Goal: Register for event/course

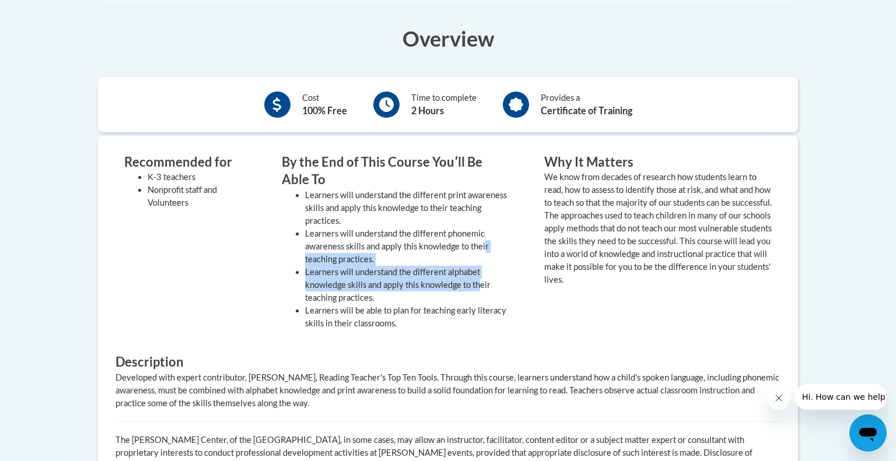
drag, startPoint x: 481, startPoint y: 280, endPoint x: 485, endPoint y: 246, distance: 34.2
click at [485, 246] on ul "Learners will understand the different print awareness skills and apply this kn…" at bounding box center [396, 259] width 228 height 141
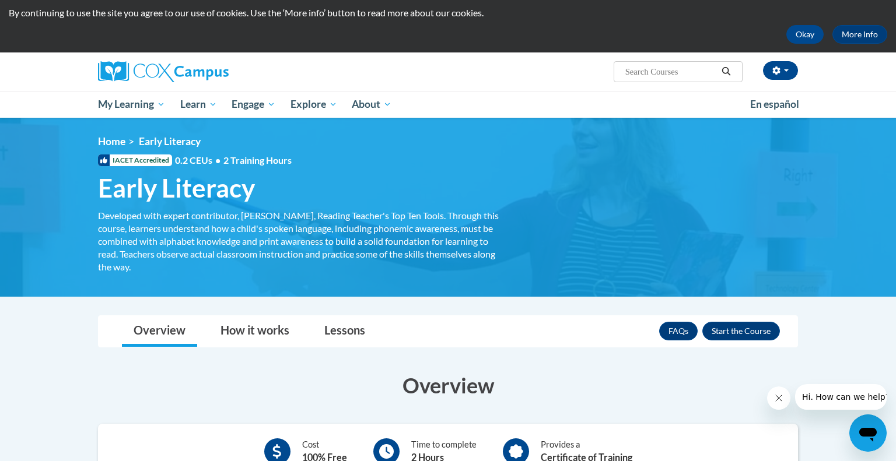
scroll to position [34, 0]
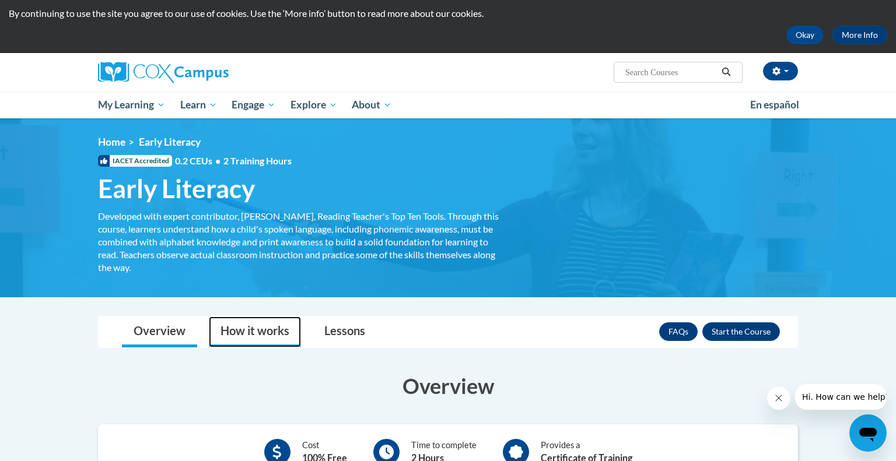
click at [236, 335] on link "How it works" at bounding box center [255, 332] width 92 height 31
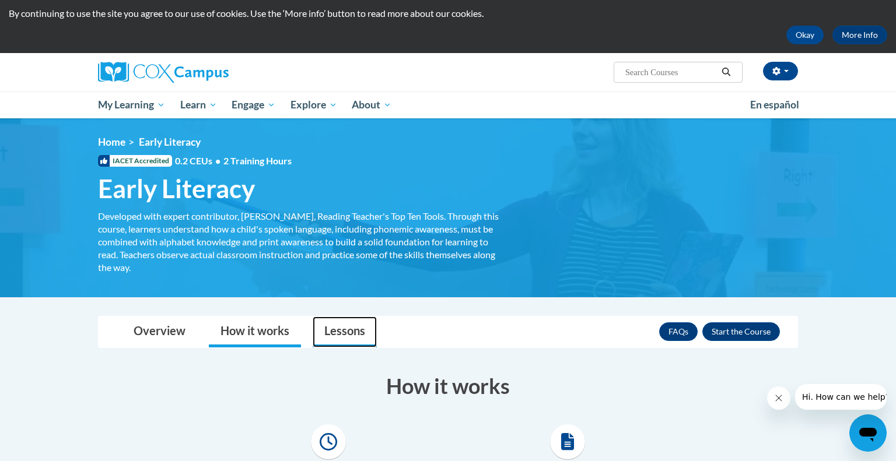
click at [352, 331] on link "Lessons" at bounding box center [345, 332] width 64 height 31
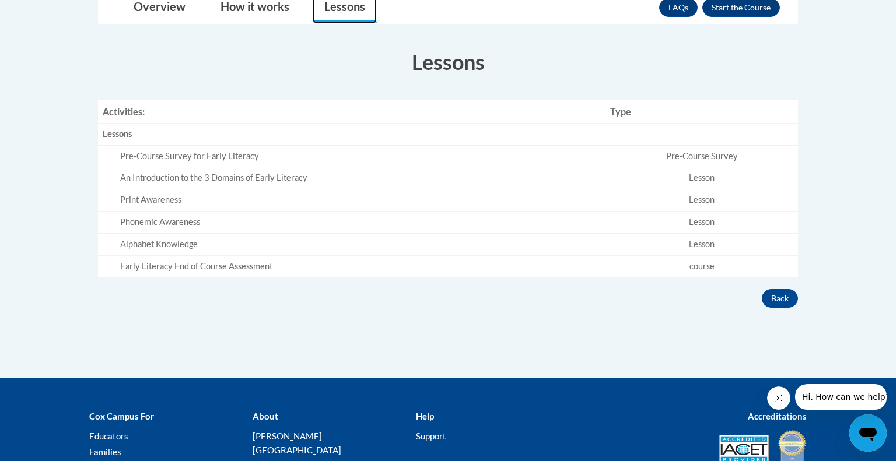
scroll to position [356, 0]
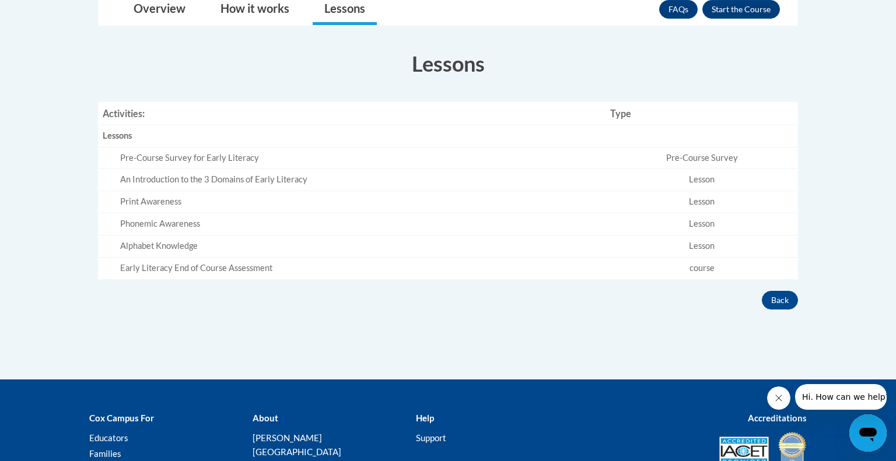
click at [257, 180] on div "An Introduction to the 3 Domains of Early Literacy" at bounding box center [360, 180] width 481 height 12
click at [188, 218] on div "Phonemic Awareness" at bounding box center [360, 224] width 481 height 12
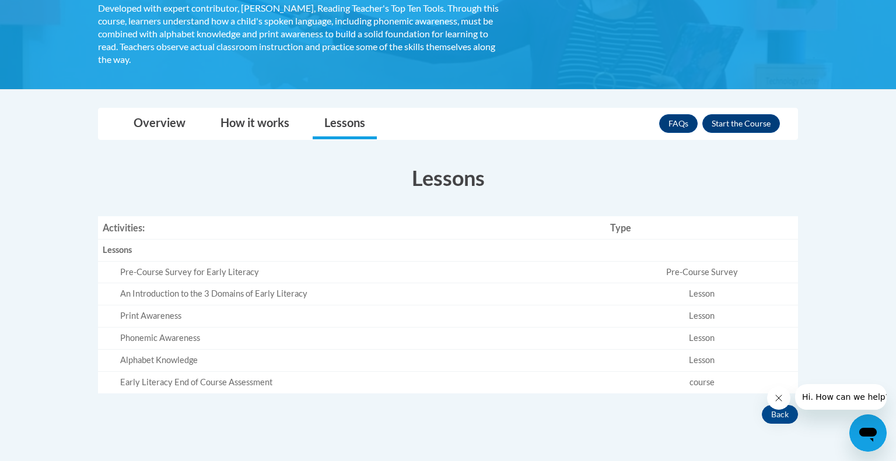
scroll to position [241, 0]
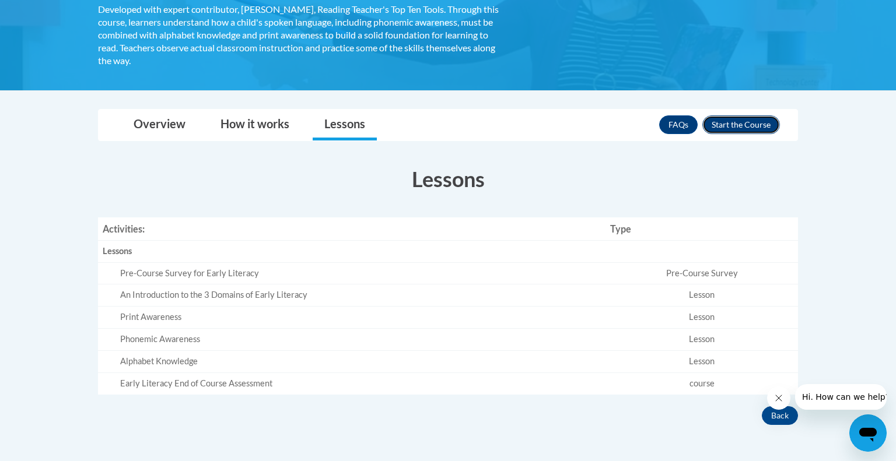
click at [760, 120] on button "Enroll" at bounding box center [741, 125] width 78 height 19
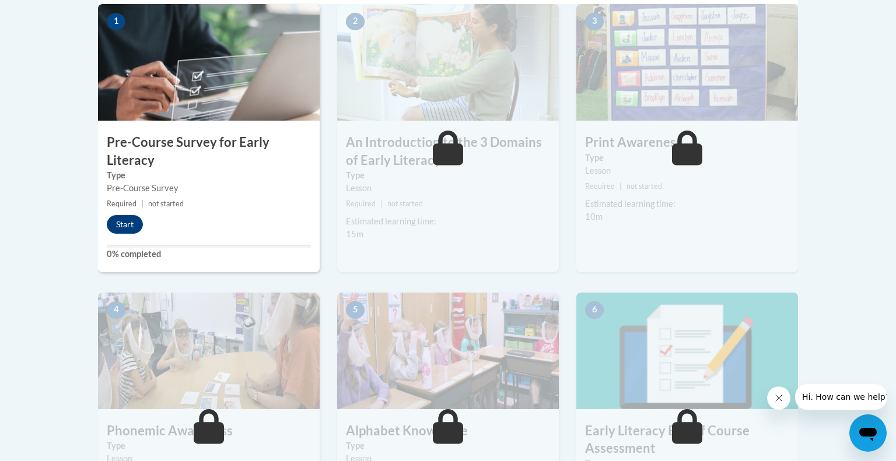
scroll to position [406, 0]
click at [125, 223] on button "Start" at bounding box center [125, 224] width 36 height 19
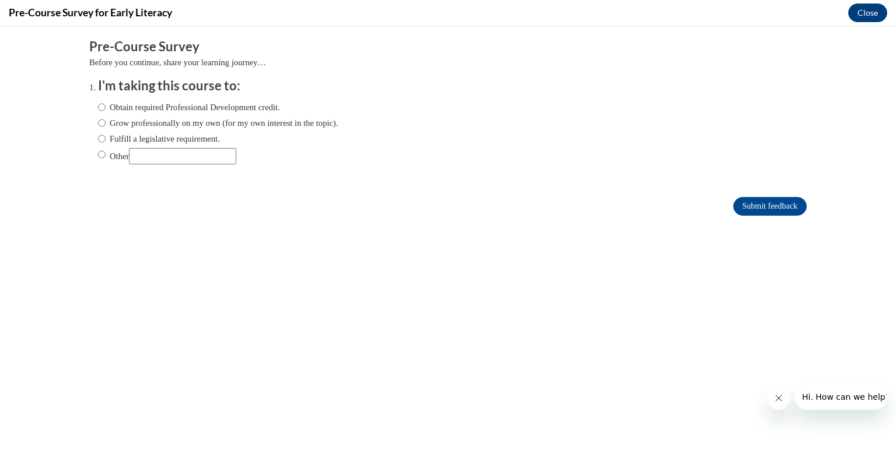
scroll to position [0, 0]
click at [100, 106] on input "Obtain required Professional Development credit." at bounding box center [102, 107] width 8 height 13
radio input "true"
click at [103, 140] on input "Fulfill a legislative requirement." at bounding box center [102, 138] width 8 height 13
radio input "true"
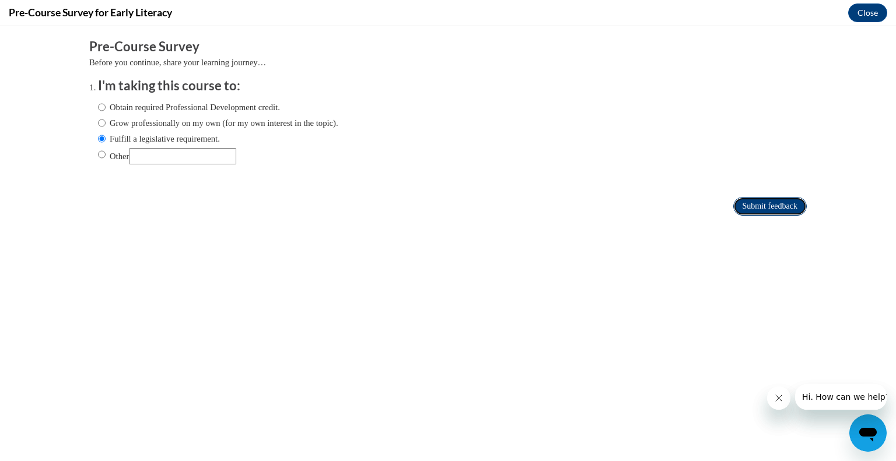
click at [787, 210] on input "Submit feedback" at bounding box center [770, 206] width 74 height 19
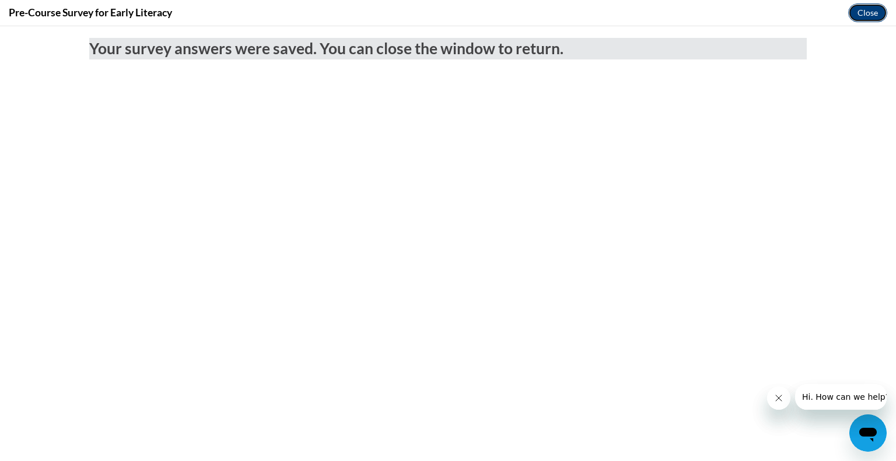
click at [873, 16] on button "Close" at bounding box center [867, 13] width 39 height 19
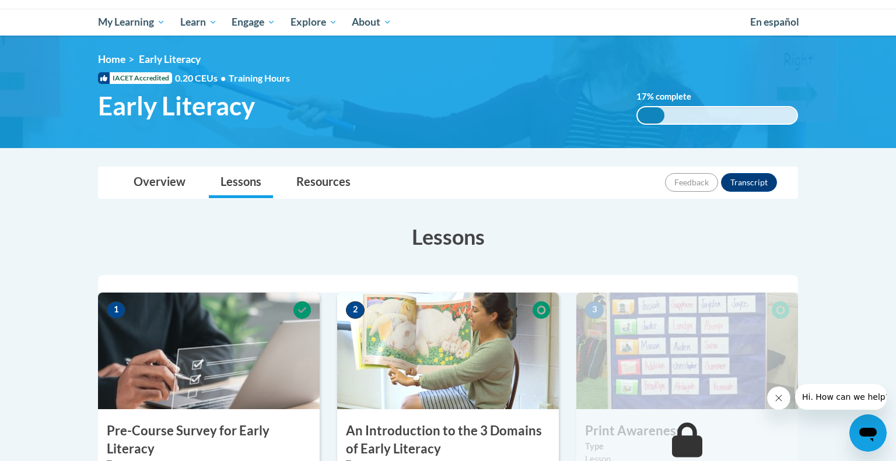
scroll to position [121, 0]
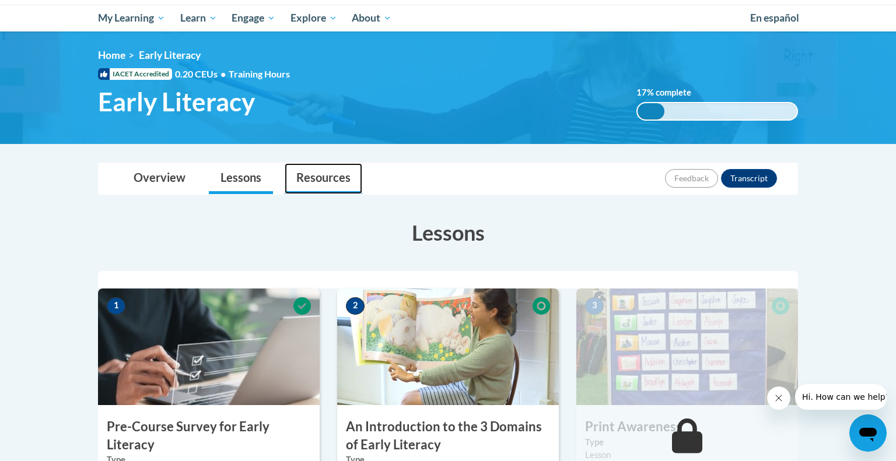
click at [331, 187] on link "Resources" at bounding box center [324, 178] width 78 height 31
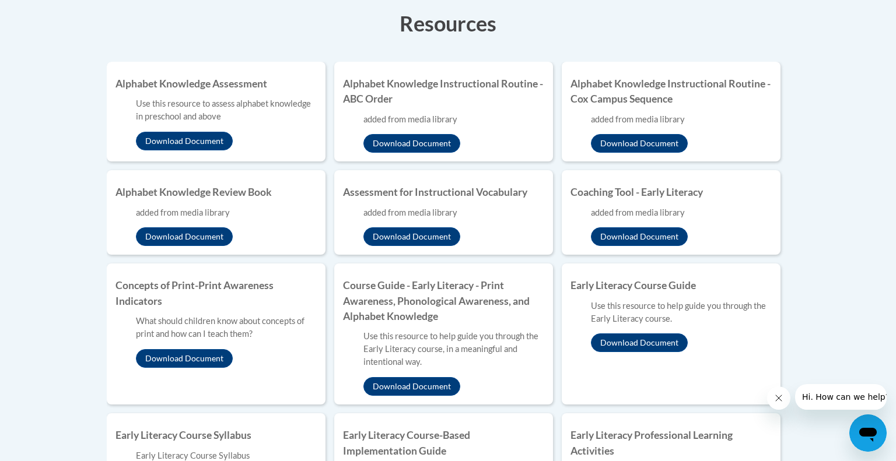
scroll to position [331, 0]
